Goal: Find specific page/section: Find specific page/section

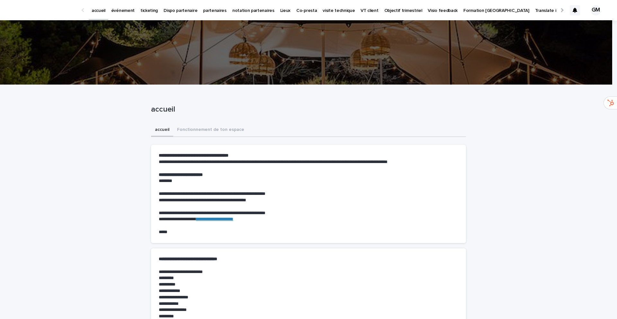
click at [121, 12] on p "événement" at bounding box center [122, 7] width 23 height 14
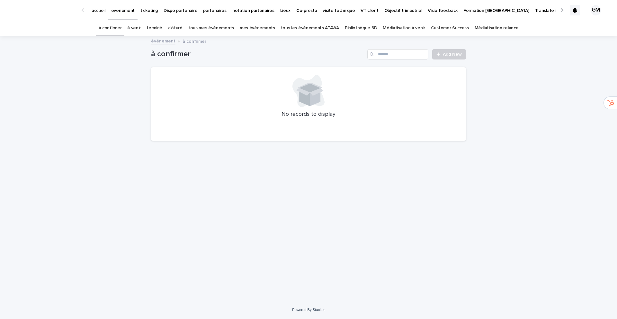
click at [141, 27] on link "à venir" at bounding box center [134, 28] width 14 height 15
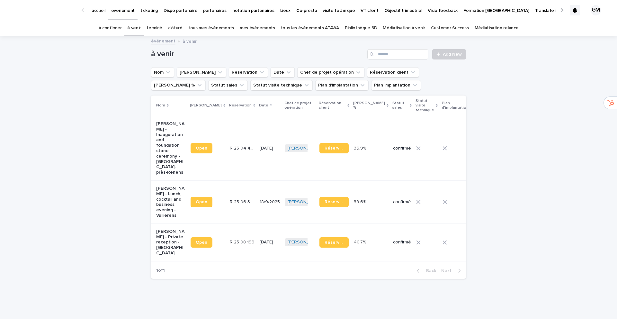
click at [162, 27] on link "terminé" at bounding box center [155, 28] width 16 height 15
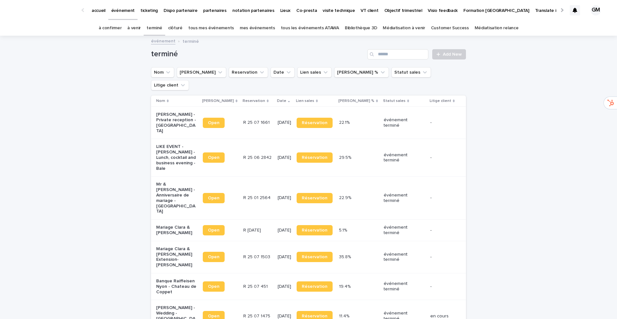
click at [169, 144] on p "LIKE EVENT - Marion Lovato - Lunch, cocktail and business evening - Bale" at bounding box center [176, 157] width 40 height 27
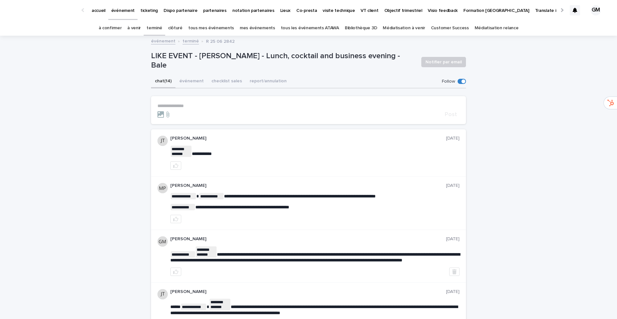
click at [158, 27] on link "terminé" at bounding box center [155, 28] width 16 height 15
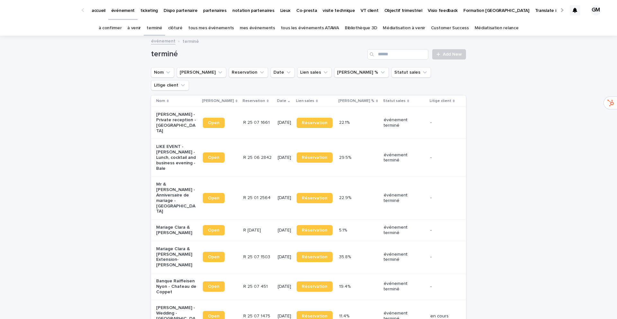
click at [162, 144] on p "LIKE EVENT - Marion Lovato - Lunch, cocktail and business evening - Bale" at bounding box center [176, 157] width 40 height 27
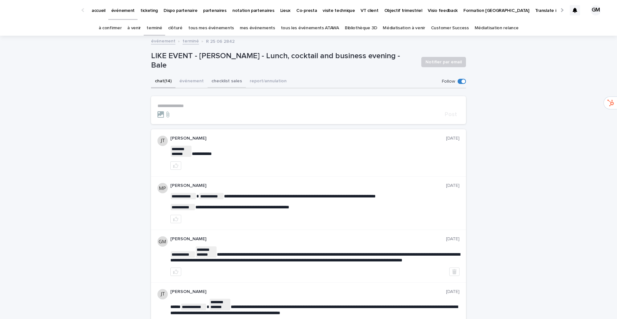
click at [187, 82] on button "événement" at bounding box center [192, 82] width 32 height 14
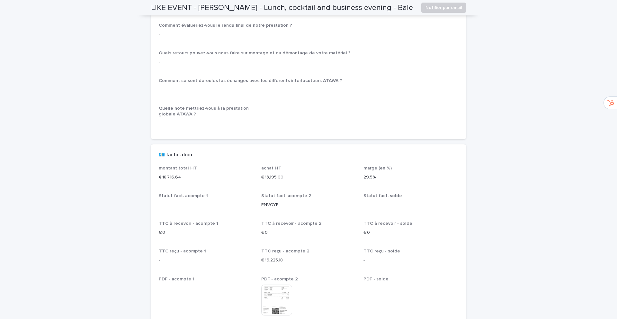
scroll to position [1079, 0]
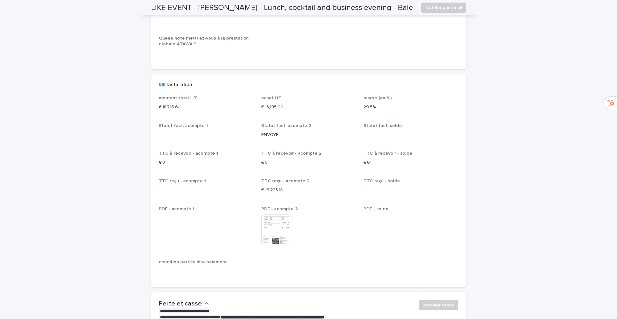
click at [273, 226] on img at bounding box center [276, 229] width 31 height 31
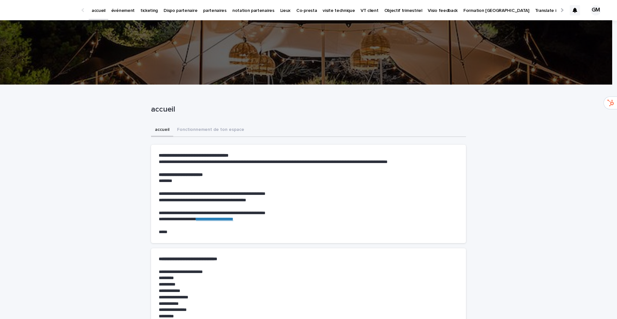
click at [122, 12] on p "événement" at bounding box center [122, 7] width 23 height 14
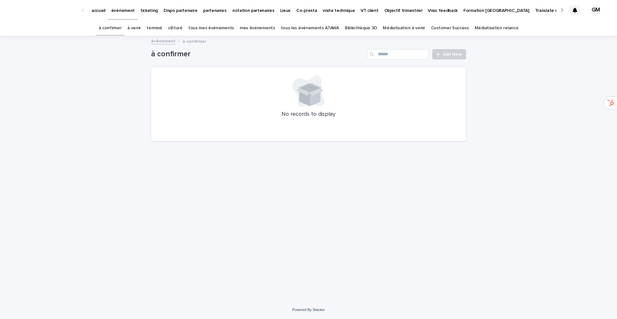
click at [141, 28] on link "à venir" at bounding box center [134, 28] width 14 height 15
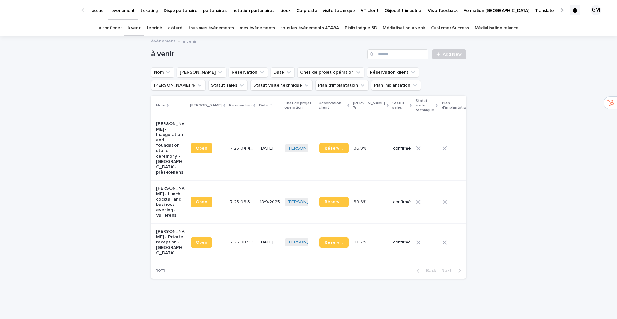
click at [159, 29] on link "terminé" at bounding box center [155, 28] width 16 height 15
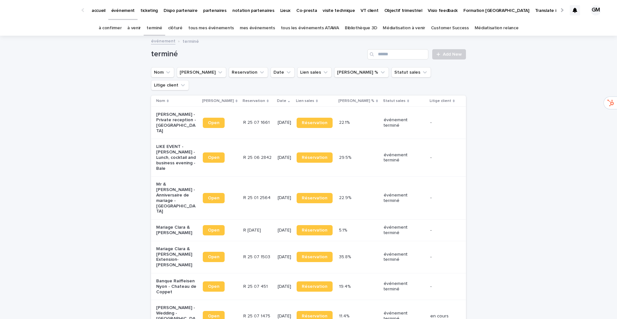
click at [169, 144] on p "LIKE EVENT - Marion Lovato - Lunch, cocktail and business evening - Bale" at bounding box center [176, 157] width 40 height 27
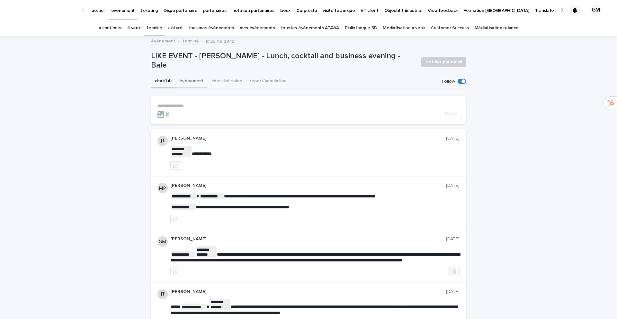
click at [182, 81] on button "événement" at bounding box center [192, 82] width 32 height 14
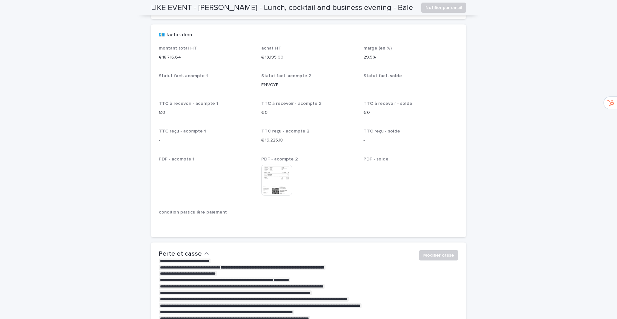
scroll to position [1124, 0]
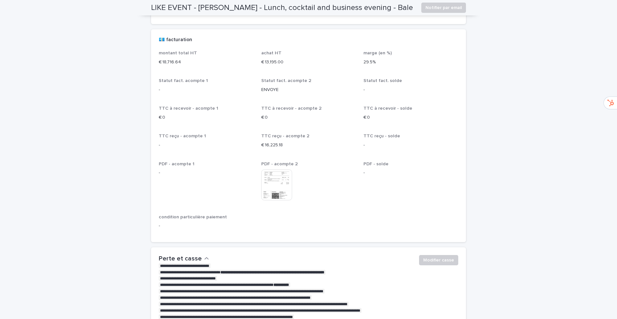
click at [269, 182] on img at bounding box center [276, 184] width 31 height 31
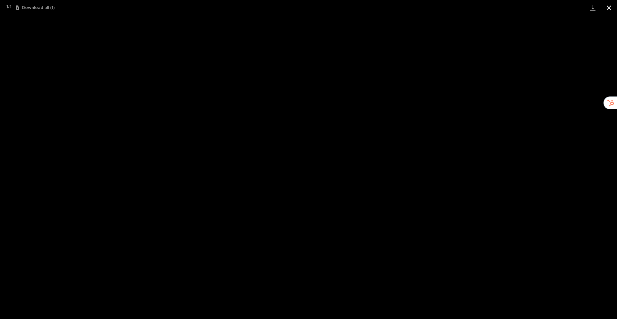
click at [609, 6] on button "Close gallery" at bounding box center [609, 7] width 16 height 15
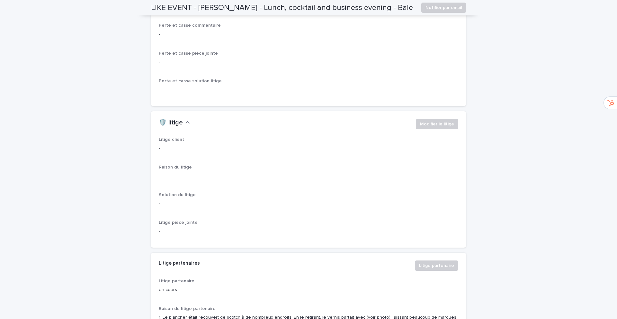
scroll to position [1679, 0]
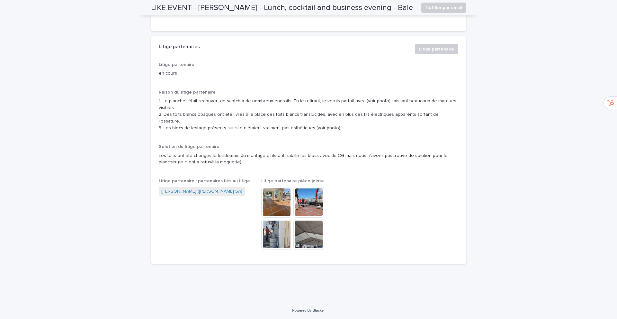
click at [277, 202] on img at bounding box center [276, 202] width 31 height 31
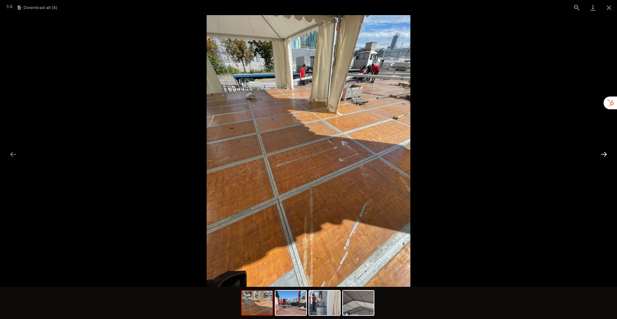
click at [603, 152] on button "Next slide" at bounding box center [604, 154] width 14 height 13
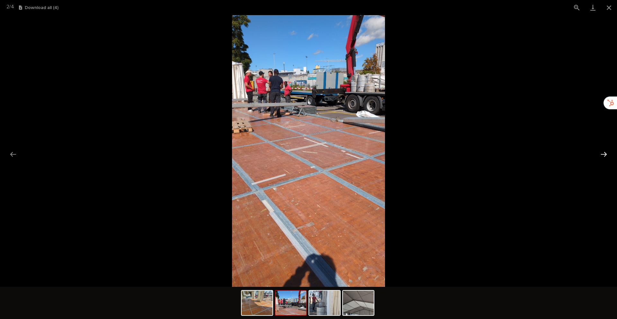
click at [604, 152] on button "Next slide" at bounding box center [604, 154] width 14 height 13
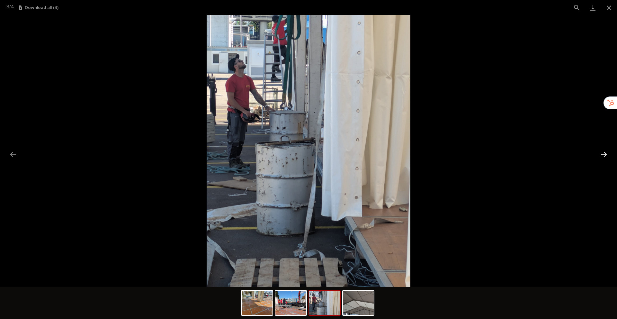
click at [604, 156] on button "Next slide" at bounding box center [604, 154] width 14 height 13
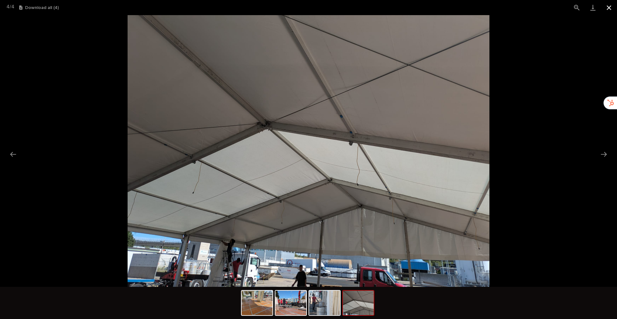
click at [610, 7] on button "Close gallery" at bounding box center [609, 7] width 16 height 15
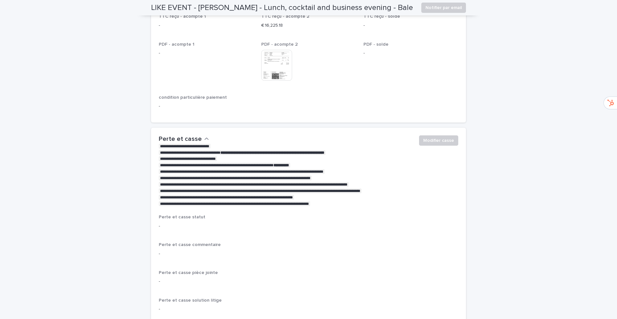
scroll to position [814, 0]
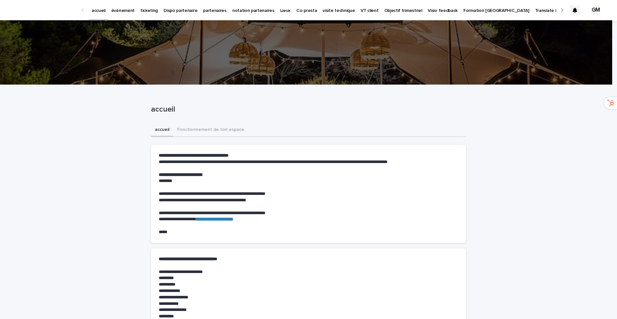
click at [117, 11] on p "événement" at bounding box center [122, 7] width 23 height 14
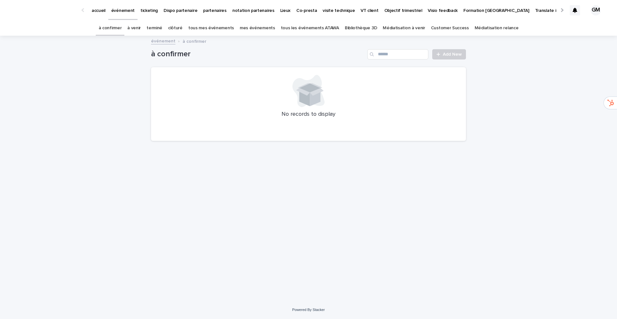
click at [304, 26] on link "tous les événements ATAWA" at bounding box center [310, 28] width 58 height 15
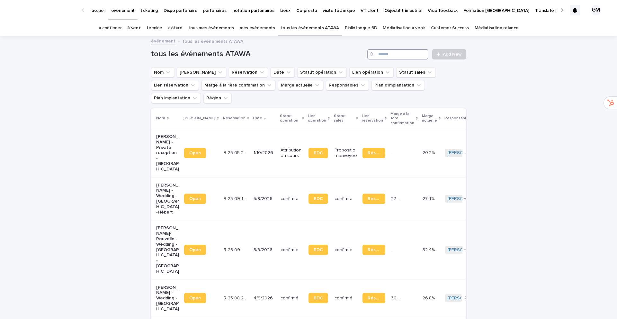
click at [392, 54] on input "Search" at bounding box center [398, 54] width 61 height 10
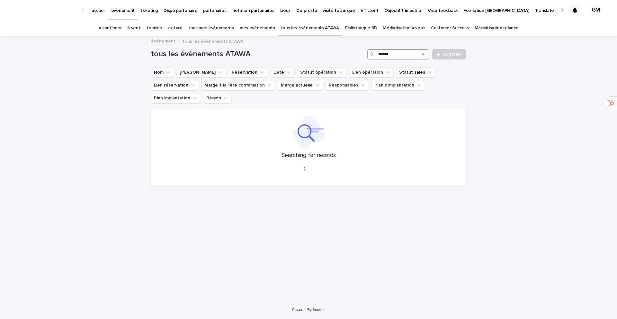
type input "******"
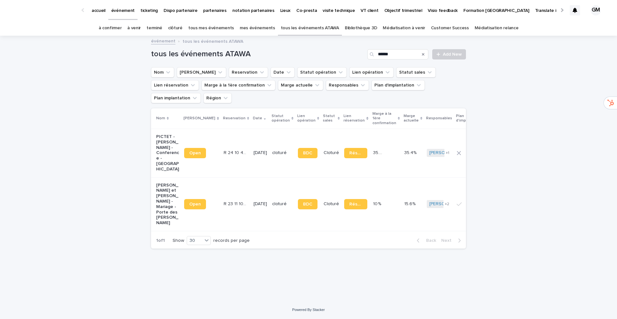
click at [165, 183] on p "[PERSON_NAME] et [PERSON_NAME] - Mariage - Porte des [PERSON_NAME]" at bounding box center [167, 204] width 23 height 43
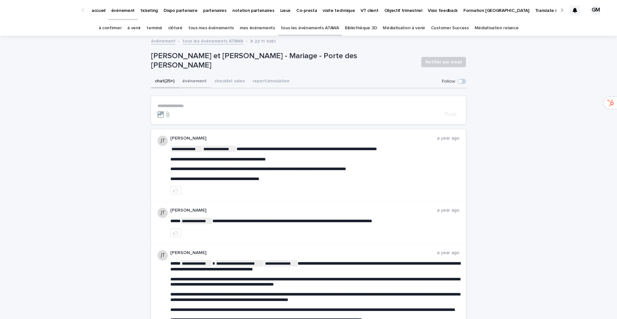
click at [181, 80] on button "événement" at bounding box center [194, 82] width 32 height 14
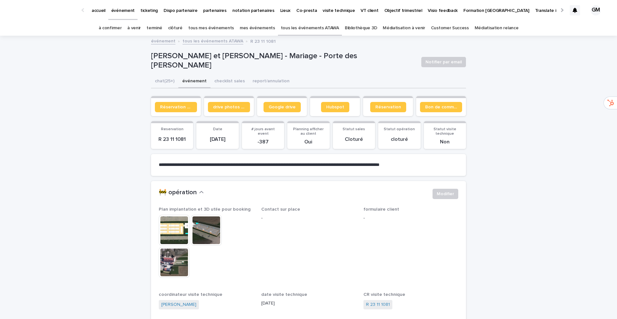
click at [163, 80] on button "chat (25+)" at bounding box center [164, 82] width 27 height 14
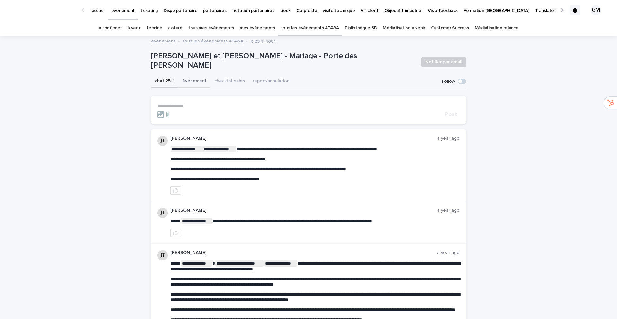
click at [192, 78] on button "événement" at bounding box center [194, 82] width 32 height 14
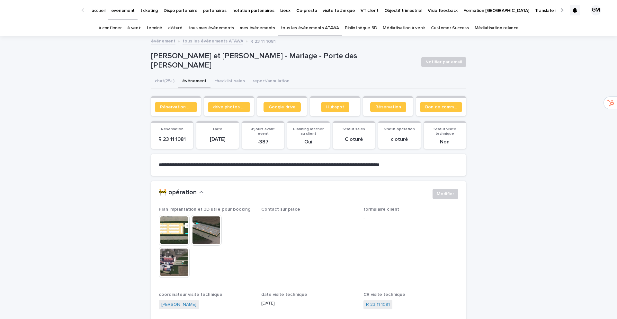
click at [285, 108] on span "Google drive" at bounding box center [282, 107] width 27 height 5
